Goal: Task Accomplishment & Management: Use online tool/utility

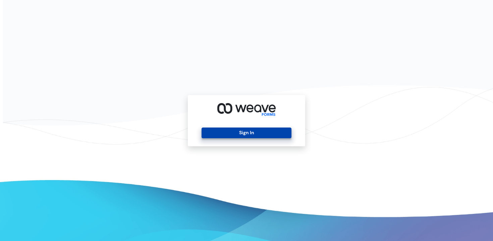
click at [235, 131] on button "Sign In" at bounding box center [247, 133] width 90 height 11
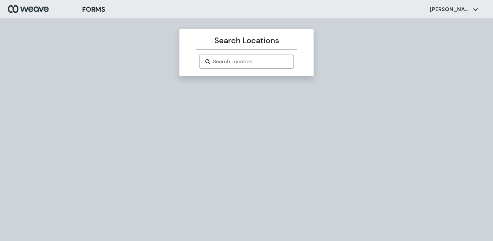
click at [251, 59] on input "Search Location" at bounding box center [250, 62] width 75 height 8
paste input "*********"
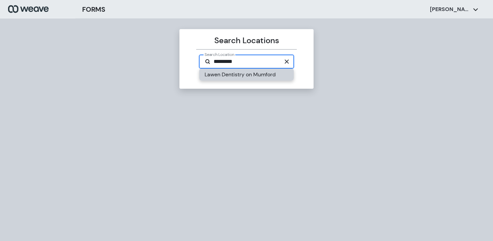
type input "*********"
click at [247, 74] on div "Lawen Dentistry on Mumford" at bounding box center [246, 74] width 95 height 12
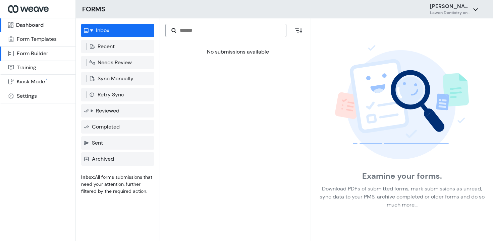
click at [41, 53] on div "Form Builder" at bounding box center [33, 53] width 32 height 5
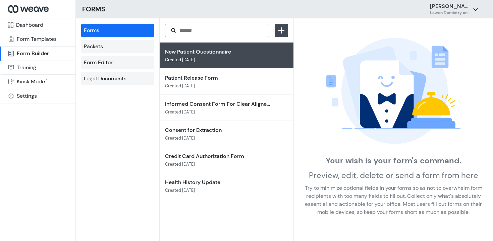
click at [194, 55] on p "New Patient Questionnaire" at bounding box center [220, 52] width 111 height 8
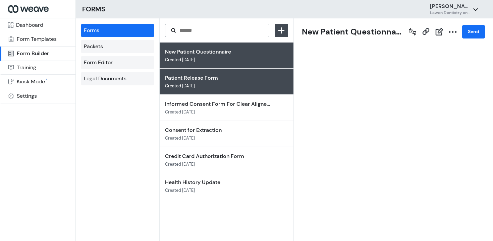
click at [185, 78] on p "Patient Release Form" at bounding box center [220, 78] width 111 height 8
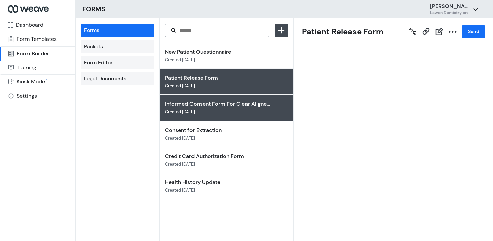
click at [183, 108] on div "Informed Consent Form For Clear Aligner Orthodontic Treatment Created [DATE]" at bounding box center [220, 107] width 111 height 15
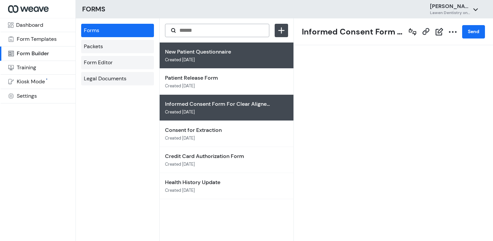
click at [184, 60] on span "Created [DATE]" at bounding box center [180, 60] width 30 height 4
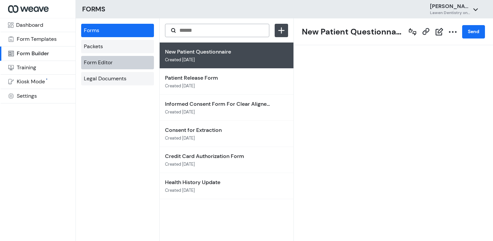
click at [123, 66] on link "Form Editor" at bounding box center [117, 62] width 73 height 13
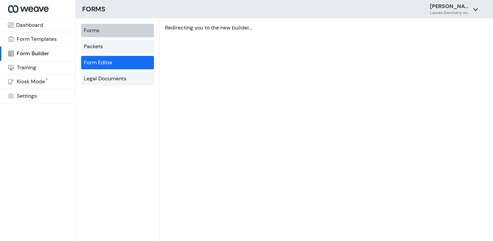
click at [109, 32] on link "Forms" at bounding box center [117, 30] width 73 height 13
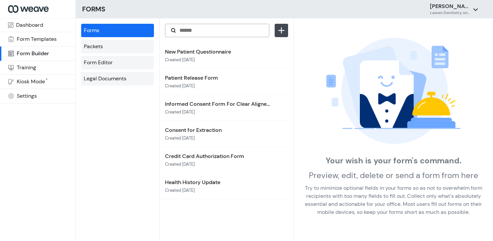
click at [160, 29] on aside "New Patient Questionnaire Created [DATE] Patient Release Form Created [DATE] In…" at bounding box center [227, 129] width 134 height 223
